Goal: Information Seeking & Learning: Learn about a topic

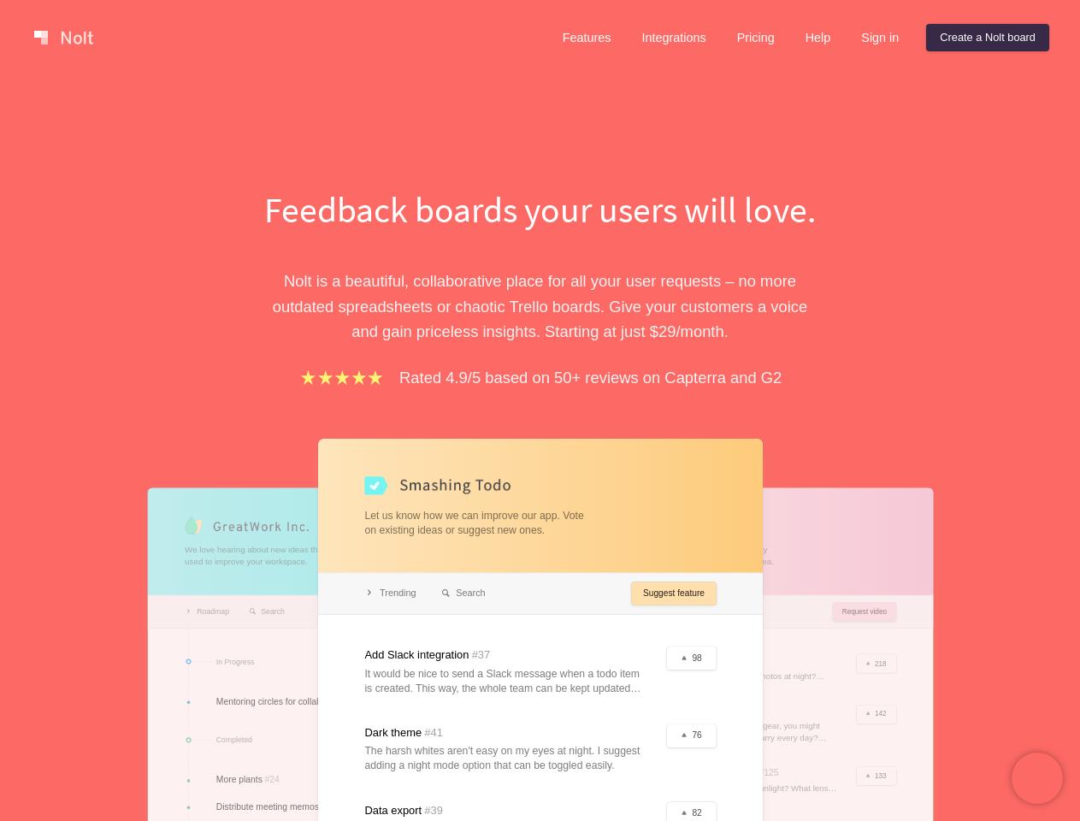
click at [540, 410] on div "Feedback boards your users will love. [PERSON_NAME] is a beautiful, collaborati…" at bounding box center [540, 614] width 590 height 859
click at [63, 38] on link at bounding box center [63, 37] width 73 height 27
click at [586, 38] on link "Features" at bounding box center [587, 37] width 76 height 27
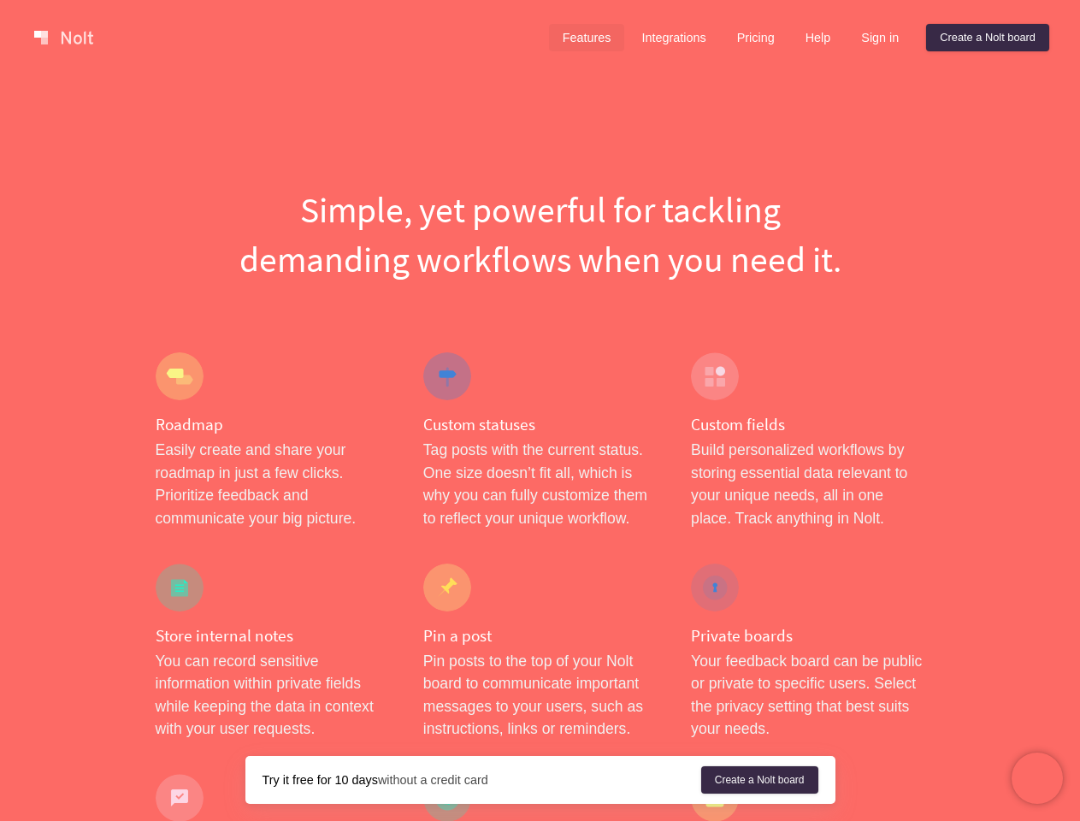
click at [672, 38] on link "Integrations" at bounding box center [674, 37] width 92 height 27
